Goal: Information Seeking & Learning: Learn about a topic

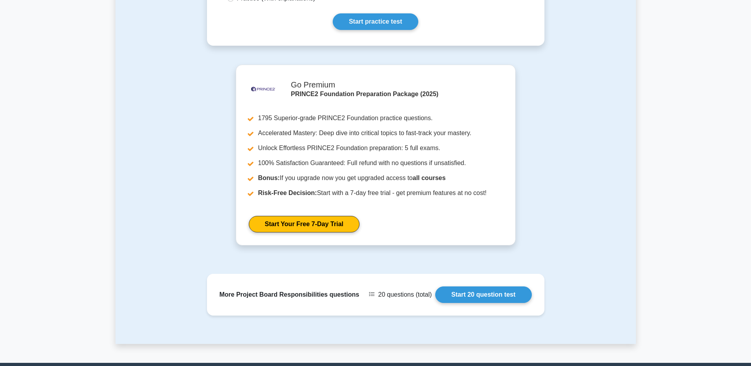
scroll to position [218, 0]
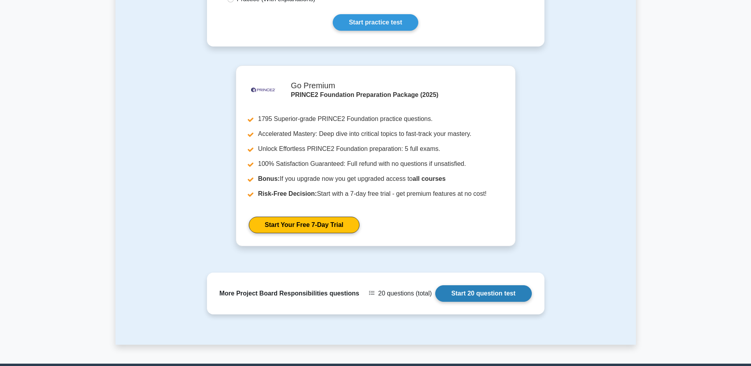
click at [490, 294] on link "Start 20 question test" at bounding box center [483, 293] width 97 height 17
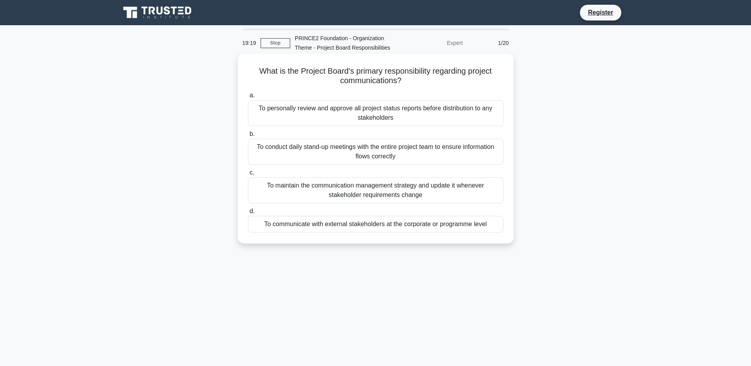
click at [455, 186] on div "To maintain the communication management strategy and update it whenever stakeh…" at bounding box center [376, 190] width 256 height 26
click at [248, 175] on input "c. To maintain the communication management strategy and update it whenever sta…" at bounding box center [248, 172] width 0 height 5
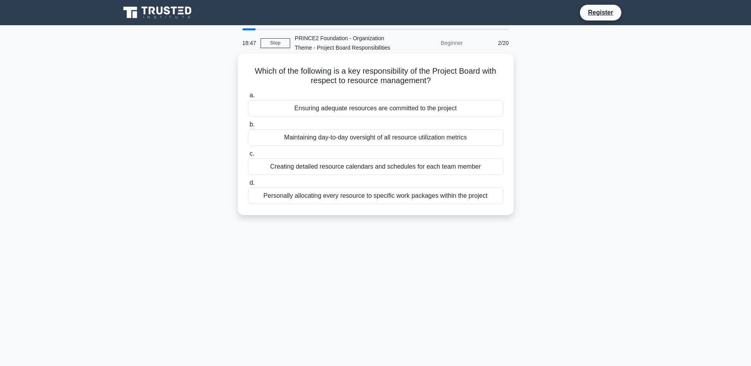
click at [446, 110] on div "Ensuring adequate resources are committed to the project" at bounding box center [376, 108] width 256 height 17
click at [248, 98] on input "a. Ensuring adequate resources are committed to the project" at bounding box center [248, 95] width 0 height 5
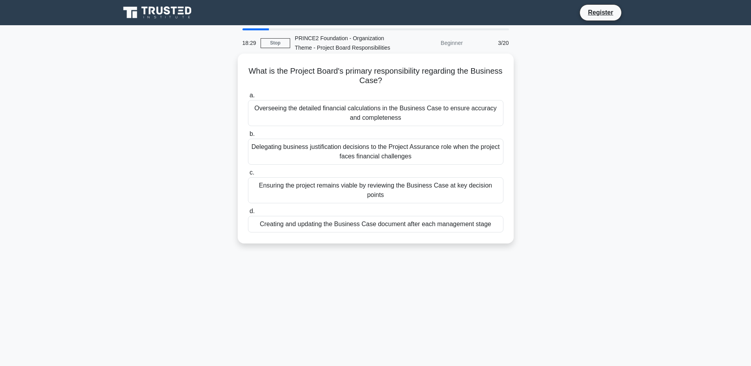
click at [422, 188] on div "Ensuring the project remains viable by reviewing the Business Case at key decis…" at bounding box center [376, 190] width 256 height 26
click at [248, 175] on input "c. Ensuring the project remains viable by reviewing the Business Case at key de…" at bounding box center [248, 172] width 0 height 5
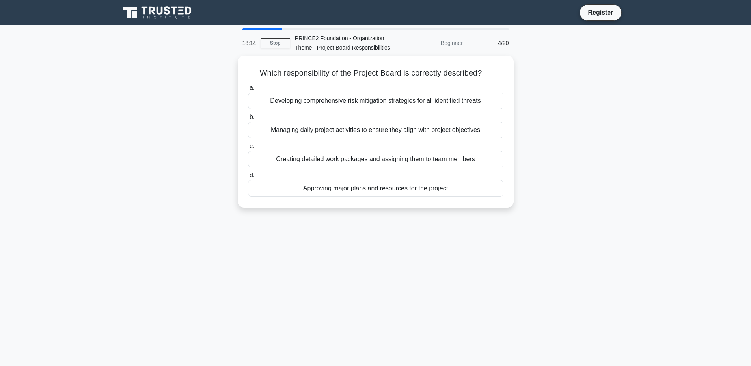
click at [422, 188] on div "Approving major plans and resources for the project" at bounding box center [376, 188] width 256 height 17
click at [248, 178] on input "d. Approving major plans and resources for the project" at bounding box center [248, 175] width 0 height 5
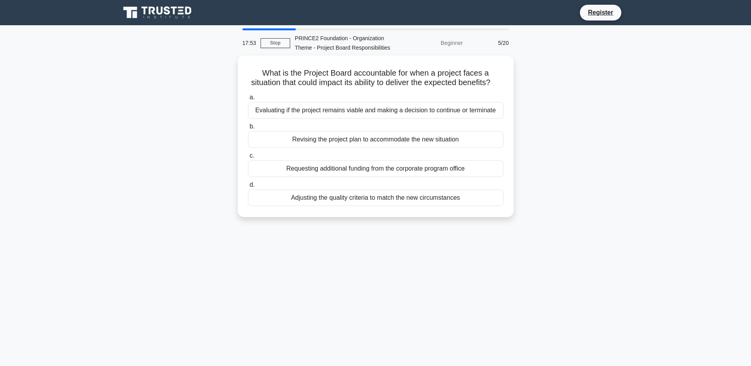
click at [422, 188] on label "d. Adjusting the quality criteria to match the new circumstances" at bounding box center [376, 193] width 256 height 26
click at [248, 188] on input "d. Adjusting the quality criteria to match the new circumstances" at bounding box center [248, 185] width 0 height 5
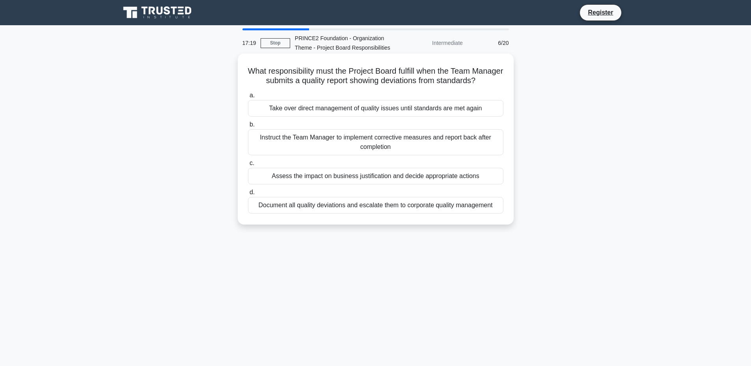
click at [358, 185] on div "Assess the impact on business justification and decide appropriate actions" at bounding box center [376, 176] width 256 height 17
click at [248, 166] on input "c. Assess the impact on business justification and decide appropriate actions" at bounding box center [248, 163] width 0 height 5
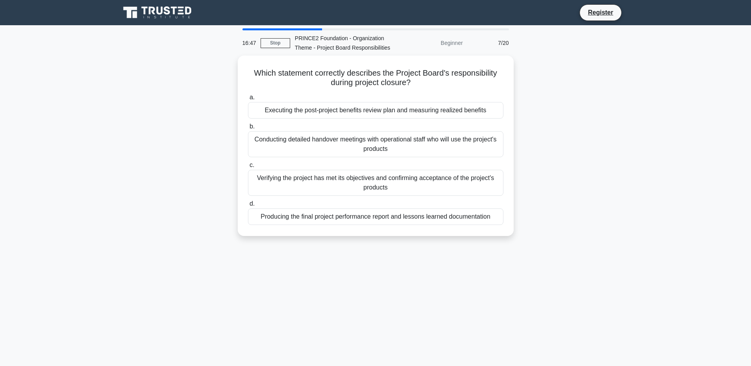
click at [358, 186] on div "Verifying the project has met its objectives and confirming acceptance of the p…" at bounding box center [376, 183] width 256 height 26
click at [248, 168] on input "c. Verifying the project has met its objectives and confirming acceptance of th…" at bounding box center [248, 165] width 0 height 5
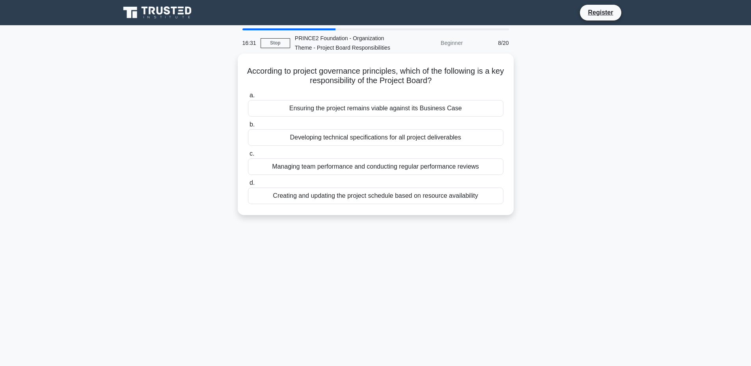
click at [370, 105] on div "Ensuring the project remains viable against its Business Case" at bounding box center [376, 108] width 256 height 17
click at [248, 98] on input "a. Ensuring the project remains viable against its Business Case" at bounding box center [248, 95] width 0 height 5
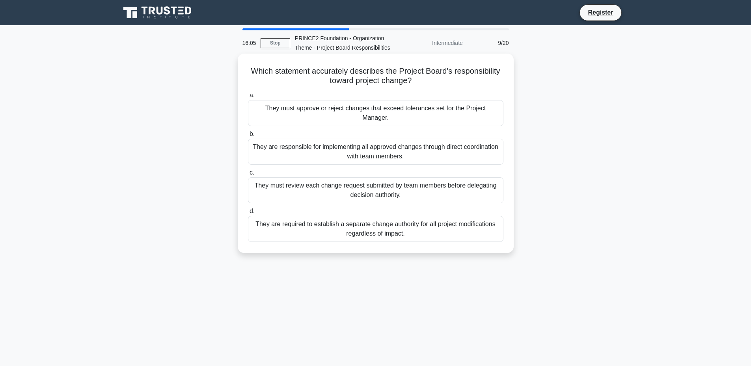
click at [372, 112] on div "They must approve or reject changes that exceed tolerances set for the Project …" at bounding box center [376, 113] width 256 height 26
click at [248, 98] on input "a. They must approve or reject changes that exceed tolerances set for the Proje…" at bounding box center [248, 95] width 0 height 5
click at [360, 155] on div "The Project Board is required to consult with specialists before making any dec…" at bounding box center [376, 152] width 256 height 26
click at [248, 137] on input "b. The Project Board is required to consult with specialists before making any …" at bounding box center [248, 134] width 0 height 5
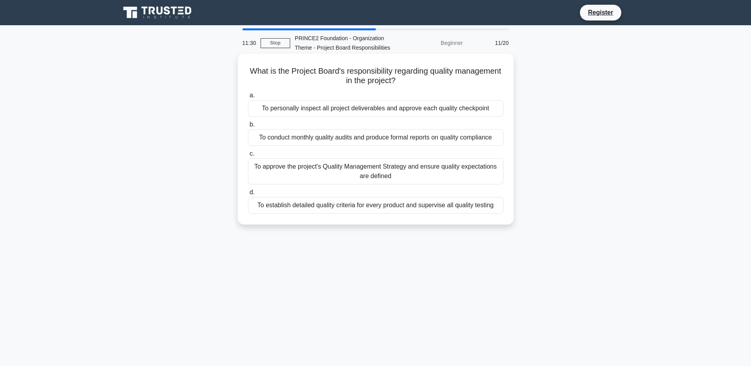
click at [343, 174] on div "To approve the project's Quality Management Strategy and ensure quality expecta…" at bounding box center [376, 172] width 256 height 26
click at [248, 157] on input "c. To approve the project's Quality Management Strategy and ensure quality expe…" at bounding box center [248, 153] width 0 height 5
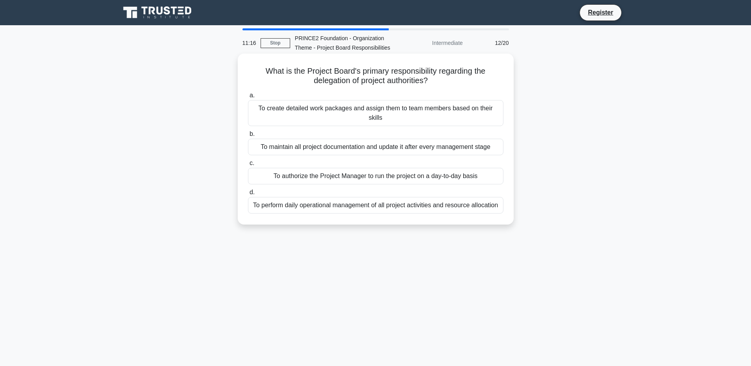
click at [343, 169] on div "To authorize the Project Manager to run the project on a day-to-day basis" at bounding box center [376, 176] width 256 height 17
click at [248, 166] on input "c. To authorize the Project Manager to run the project on a day-to-day basis" at bounding box center [248, 163] width 0 height 5
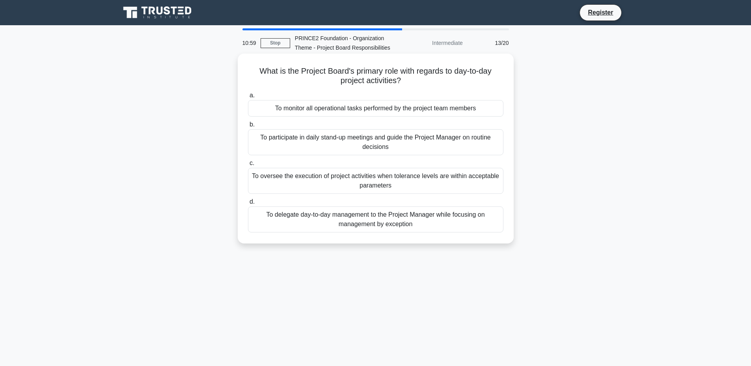
click at [351, 223] on div "To delegate day-to-day management to the Project Manager while focusing on mana…" at bounding box center [376, 220] width 256 height 26
click at [248, 205] on input "d. To delegate day-to-day management to the Project Manager while focusing on m…" at bounding box center [248, 202] width 0 height 5
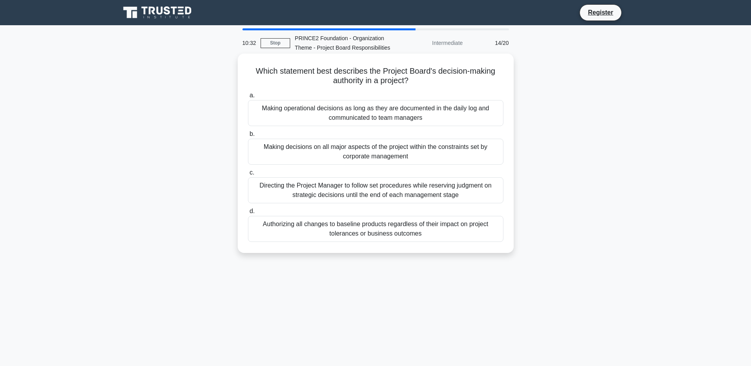
click at [348, 201] on div "Directing the Project Manager to follow set procedures while reserving judgment…" at bounding box center [376, 190] width 256 height 26
click at [248, 175] on input "c. Directing the Project Manager to follow set procedures while reserving judgm…" at bounding box center [248, 172] width 0 height 5
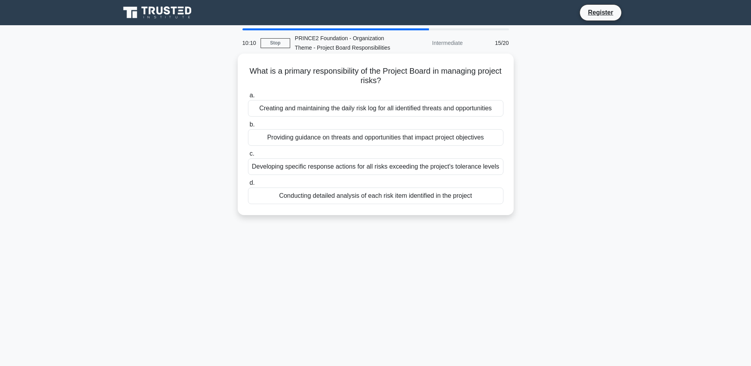
click at [352, 169] on div "Developing specific response actions for all risks exceeding the project's tole…" at bounding box center [376, 167] width 256 height 17
click at [248, 157] on input "c. Developing specific response actions for all risks exceeding the project's t…" at bounding box center [248, 153] width 0 height 5
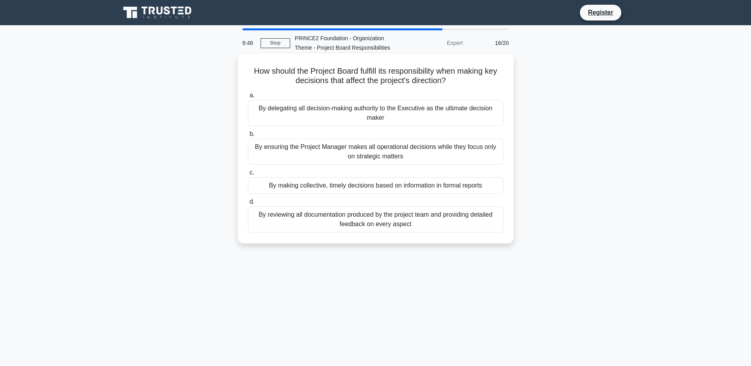
click at [354, 226] on div "By reviewing all documentation produced by the project team and providing detai…" at bounding box center [376, 220] width 256 height 26
click at [248, 205] on input "d. By reviewing all documentation produced by the project team and providing de…" at bounding box center [248, 202] width 0 height 5
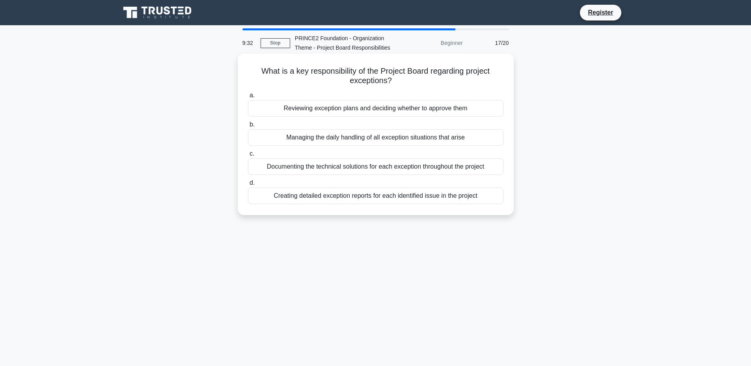
click at [353, 109] on div "Reviewing exception plans and deciding whether to approve them" at bounding box center [376, 108] width 256 height 17
click at [248, 98] on input "a. Reviewing exception plans and deciding whether to approve them" at bounding box center [248, 95] width 0 height 5
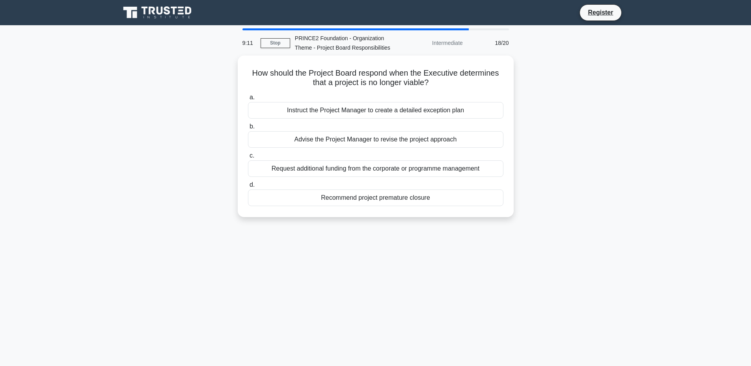
click at [353, 109] on div "Instruct the Project Manager to create a detailed exception plan" at bounding box center [376, 110] width 256 height 17
click at [248, 100] on input "a. Instruct the Project Manager to create a detailed exception plan" at bounding box center [248, 97] width 0 height 5
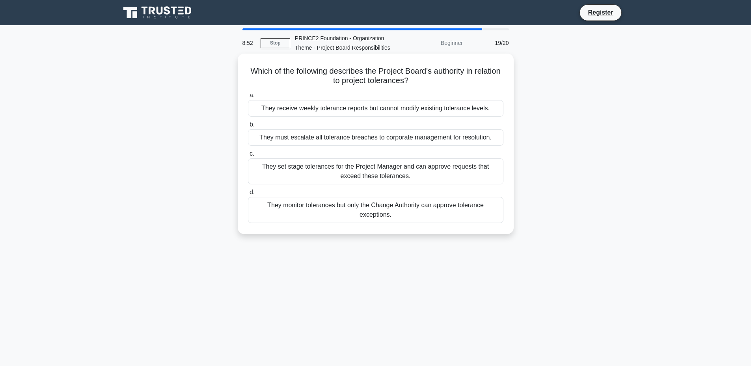
click at [345, 179] on div "They set stage tolerances for the Project Manager and can approve requests that…" at bounding box center [376, 172] width 256 height 26
click at [248, 157] on input "c. They set stage tolerances for the Project Manager and can approve requests t…" at bounding box center [248, 153] width 0 height 5
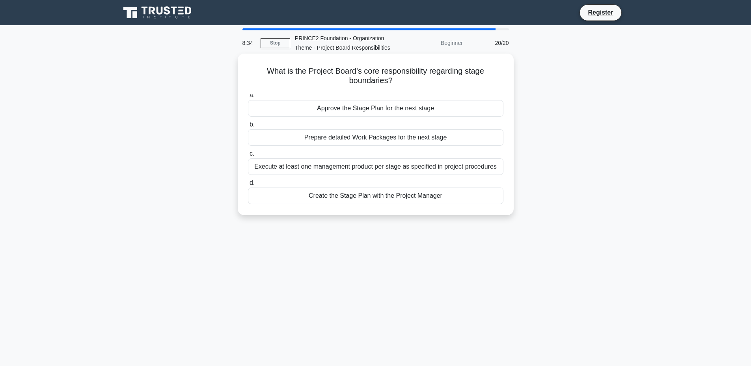
click at [347, 114] on div "Approve the Stage Plan for the next stage" at bounding box center [376, 108] width 256 height 17
click at [248, 98] on input "a. Approve the Stage Plan for the next stage" at bounding box center [248, 95] width 0 height 5
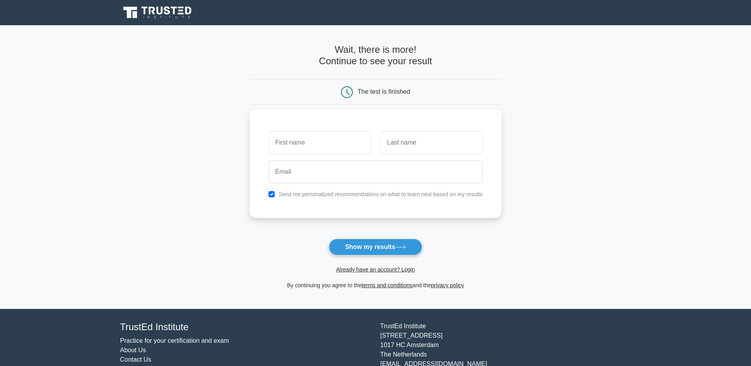
click at [322, 151] on input "text" at bounding box center [320, 142] width 102 height 23
type input "pooja"
click at [321, 170] on input "email" at bounding box center [376, 171] width 214 height 23
type input "poojanigm19@gmail.com"
click at [351, 250] on button "Show my results" at bounding box center [375, 247] width 93 height 17
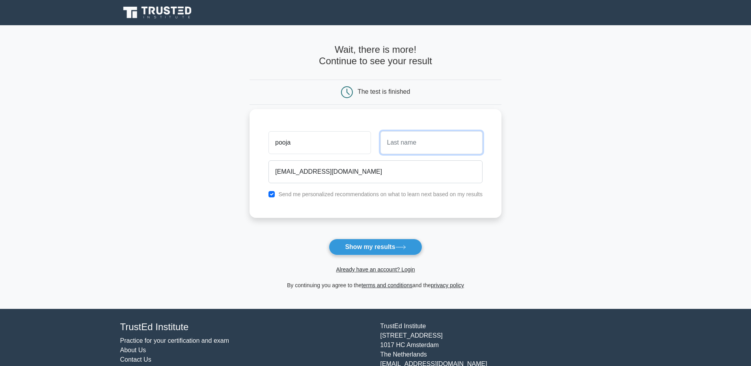
click at [399, 147] on input "text" at bounding box center [432, 142] width 102 height 23
type input "Nigamm"
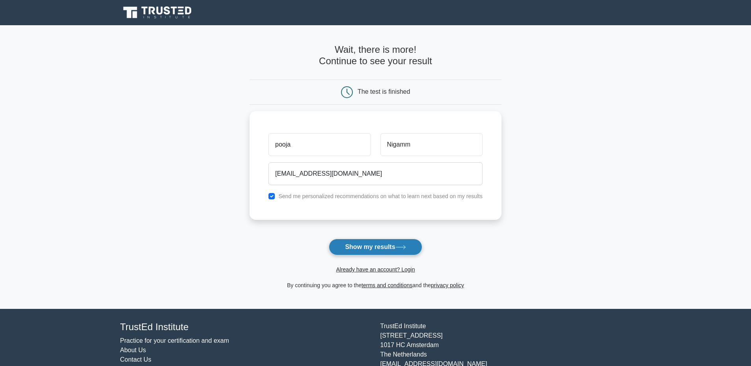
click at [385, 247] on button "Show my results" at bounding box center [375, 247] width 93 height 17
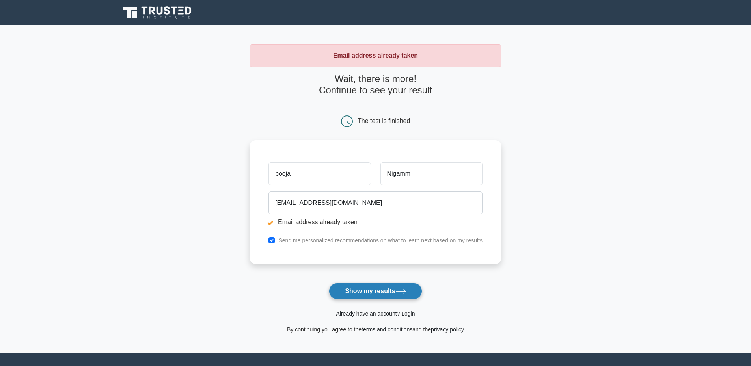
click at [342, 295] on button "Show my results" at bounding box center [375, 291] width 93 height 17
click at [426, 59] on div "Email address already taken" at bounding box center [376, 55] width 252 height 23
